Goal: Task Accomplishment & Management: Manage account settings

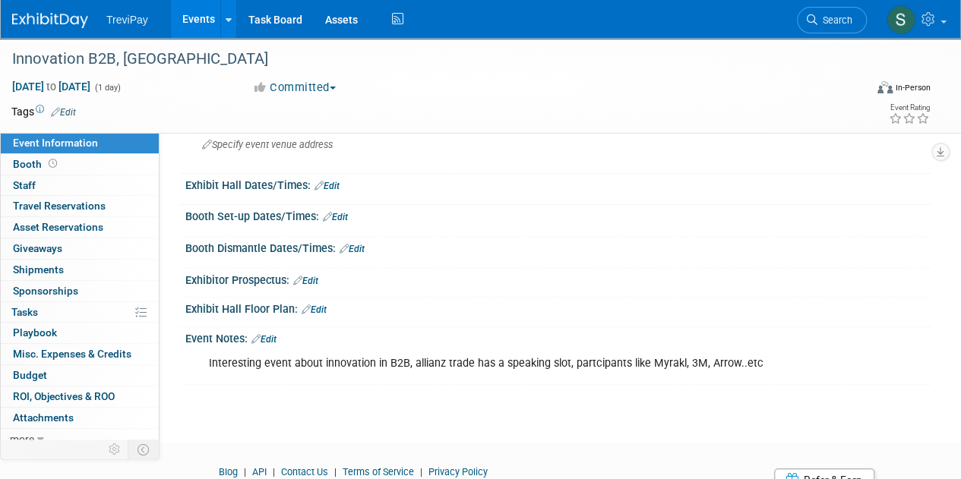
scroll to position [194, 0]
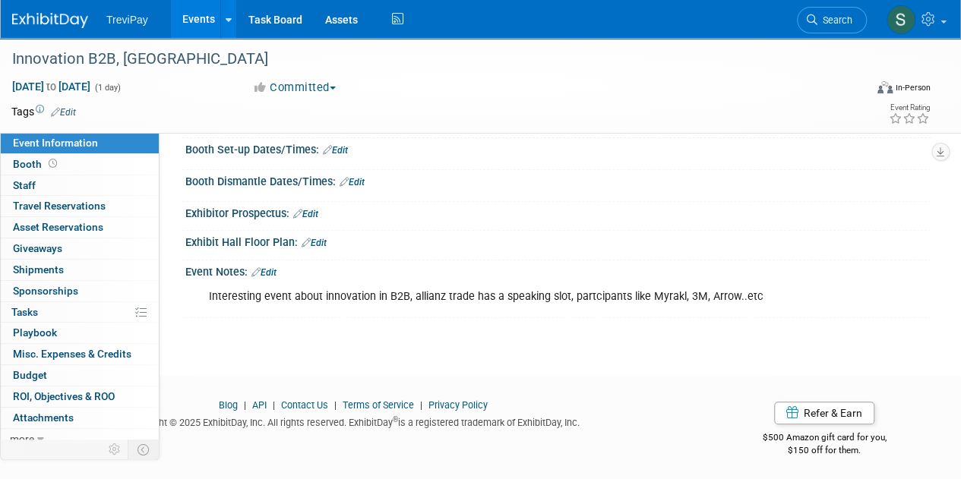
click at [39, 19] on img at bounding box center [50, 20] width 76 height 15
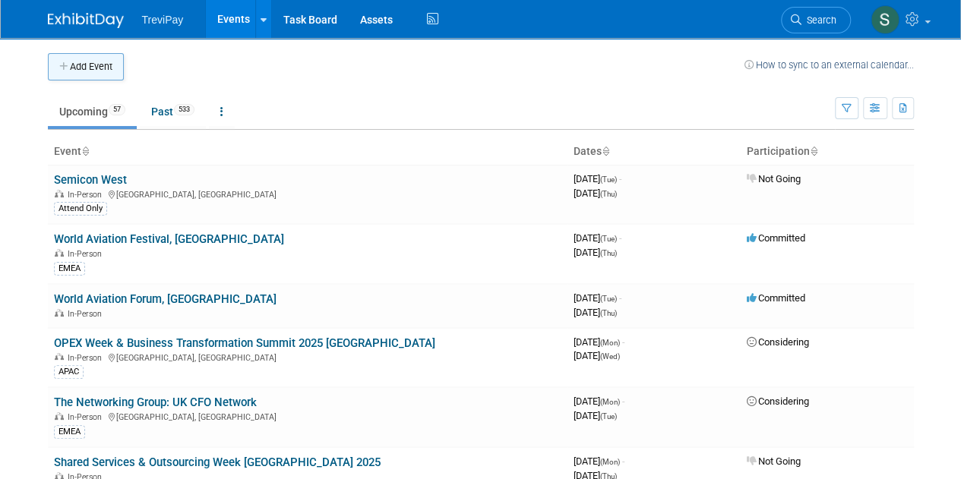
click at [82, 60] on button "Add Event" at bounding box center [86, 66] width 76 height 27
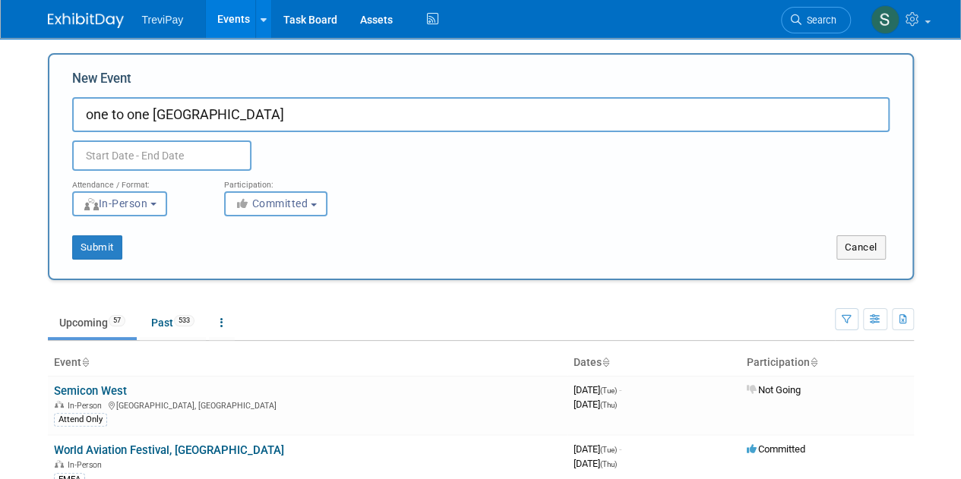
type input "one to one Monaco"
click at [151, 147] on input "text" at bounding box center [161, 156] width 179 height 30
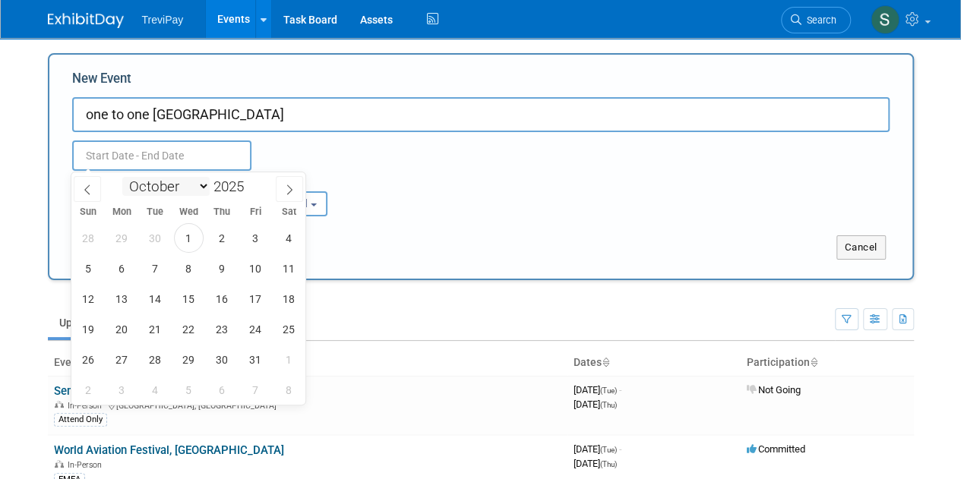
click at [190, 185] on select "January February March April May June July August September October November De…" at bounding box center [165, 186] width 87 height 19
select select "2"
click at [122, 177] on select "January February March April May June July August September October November De…" at bounding box center [165, 186] width 87 height 19
click at [126, 302] on span "10" at bounding box center [122, 299] width 30 height 30
click at [193, 294] on span "12" at bounding box center [189, 299] width 30 height 30
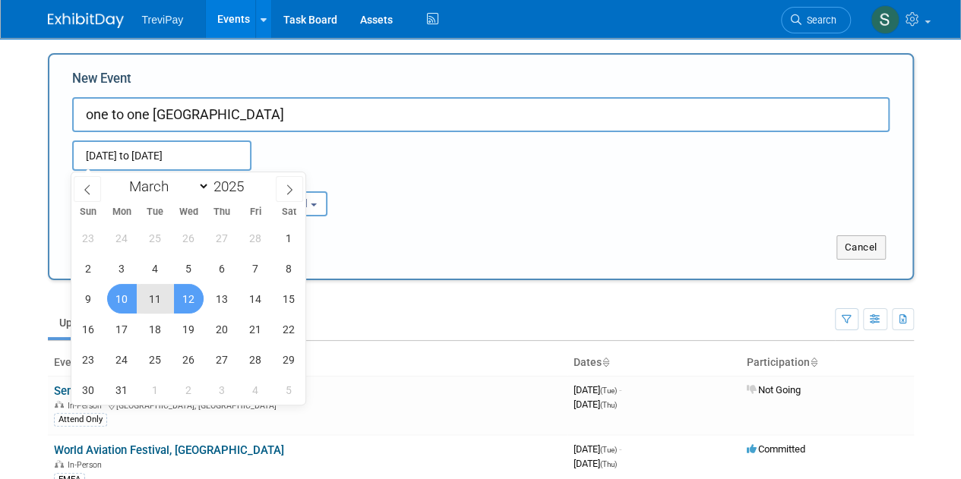
type input "Mar 10, 2025 to Mar 12, 2025"
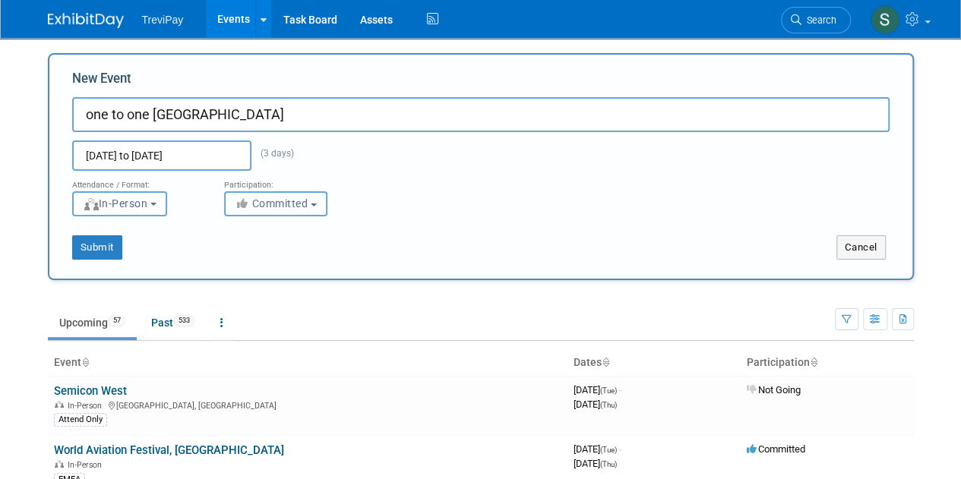
click at [283, 209] on span "Committed" at bounding box center [272, 203] width 74 height 12
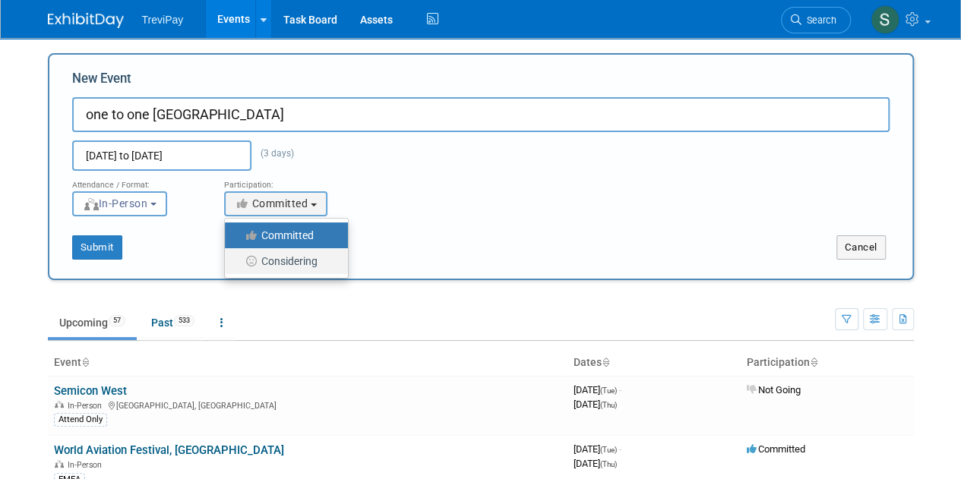
click at [269, 257] on label "Considering" at bounding box center [282, 261] width 100 height 20
click at [238, 257] on input "Considering" at bounding box center [234, 262] width 10 height 10
select select "2"
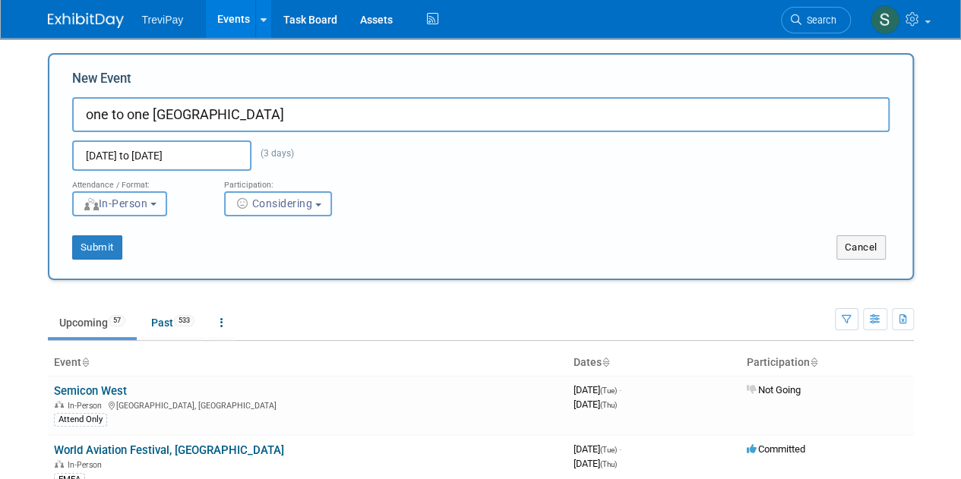
click at [143, 210] on button "In-Person" at bounding box center [119, 203] width 95 height 25
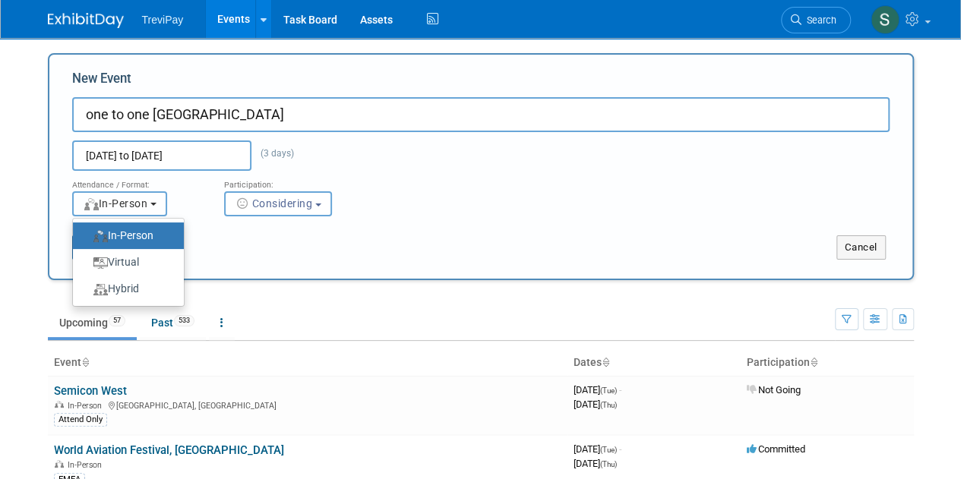
click at [144, 204] on span "In-Person" at bounding box center [115, 203] width 65 height 12
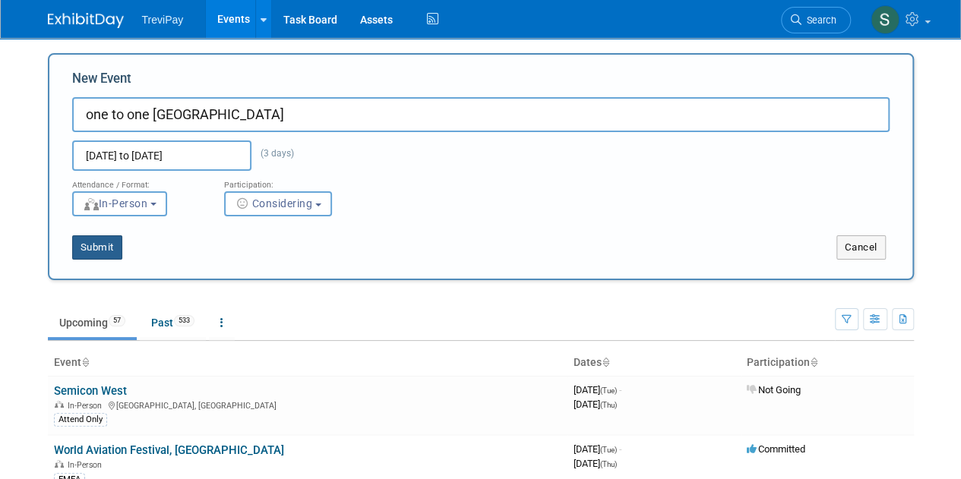
click at [99, 247] on button "Submit" at bounding box center [97, 247] width 50 height 24
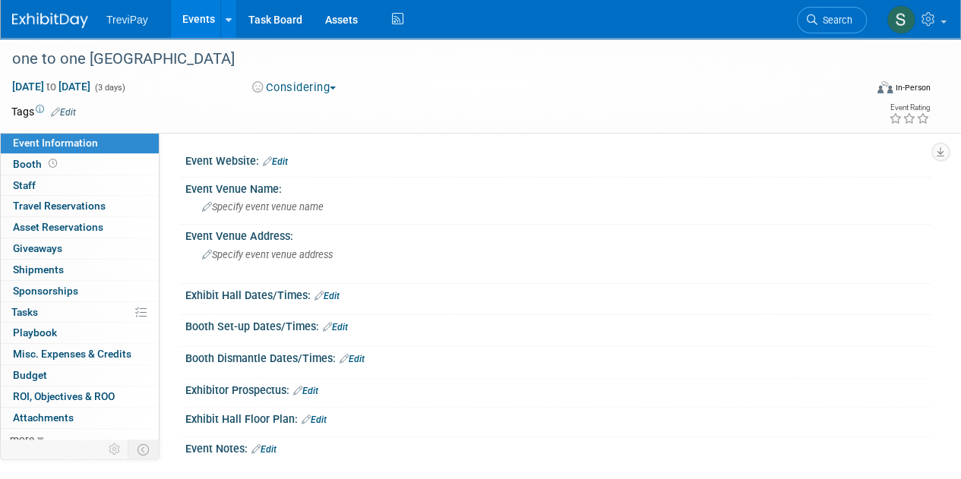
click at [284, 160] on link "Edit" at bounding box center [275, 161] width 25 height 11
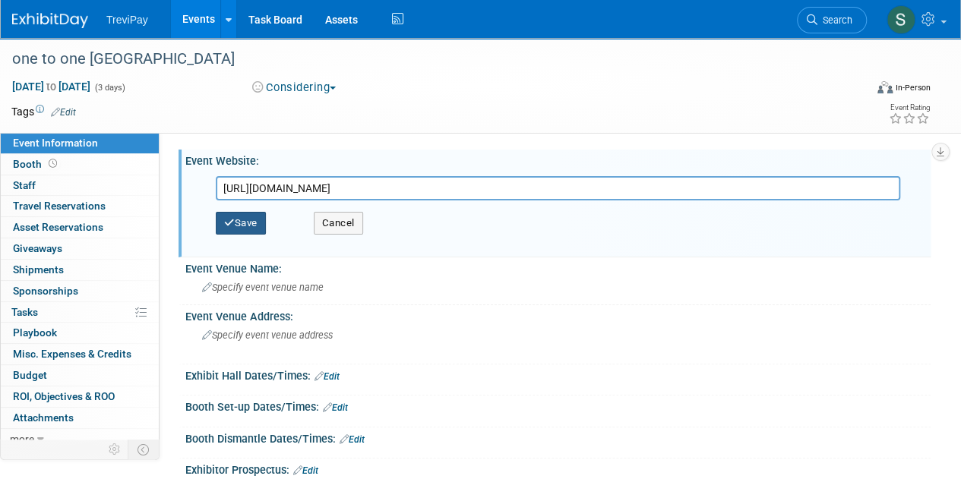
type input "https://www.1to1-retail-ecommerce.com/fr-FR"
click at [242, 217] on button "Save" at bounding box center [241, 223] width 50 height 23
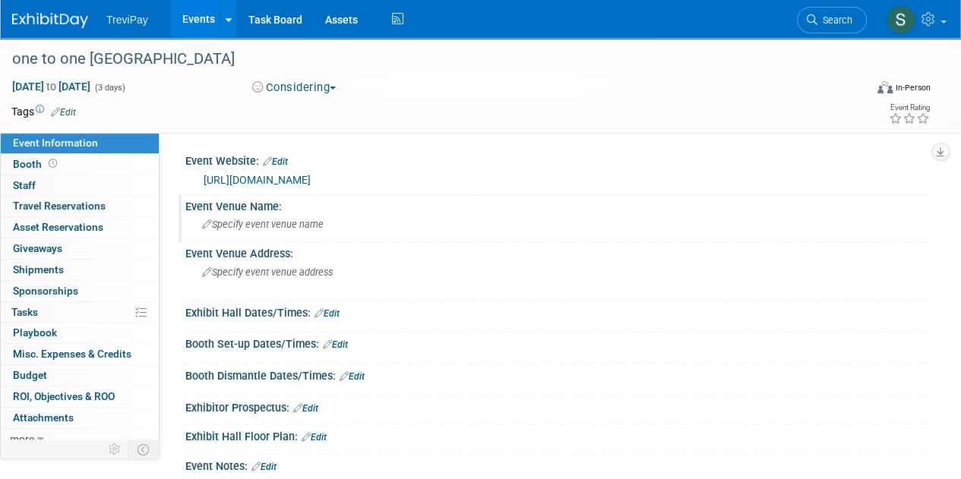
click at [238, 220] on span "Specify event venue name" at bounding box center [263, 224] width 122 height 11
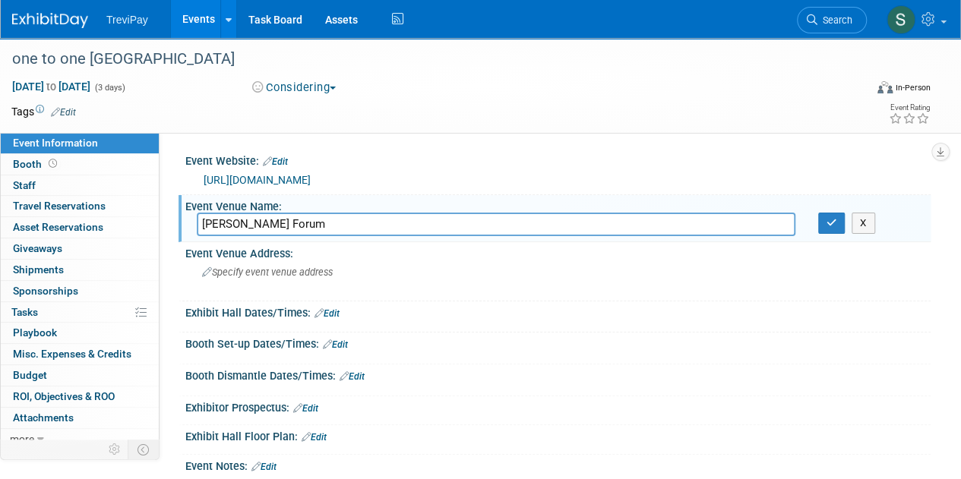
type input "Le Grimaldi Forum"
click at [472, 346] on div "Booth Set-up Dates/Times: Edit" at bounding box center [557, 343] width 745 height 20
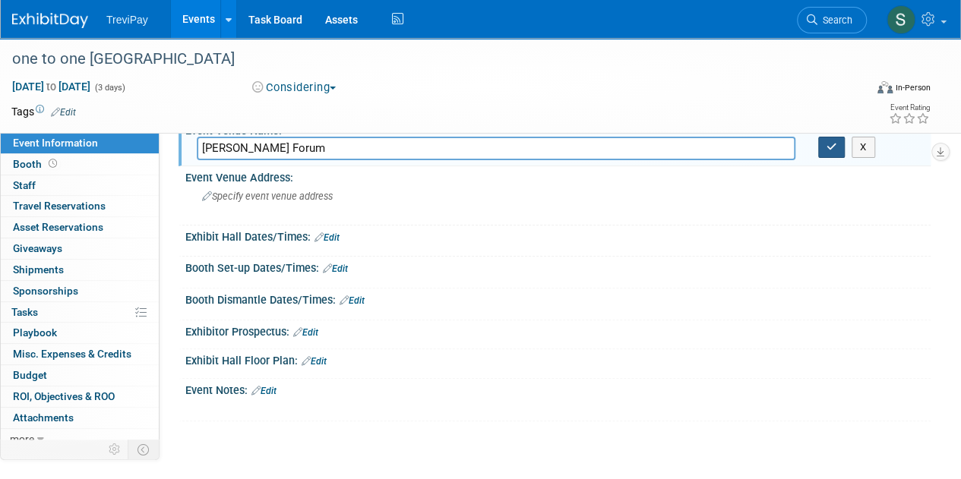
click at [836, 149] on button "button" at bounding box center [831, 147] width 27 height 21
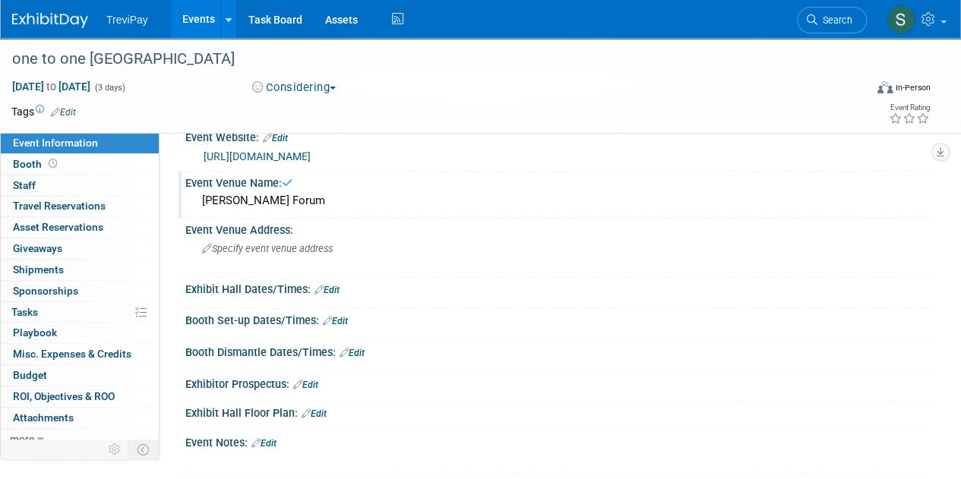
scroll to position [0, 0]
